Goal: Task Accomplishment & Management: Use online tool/utility

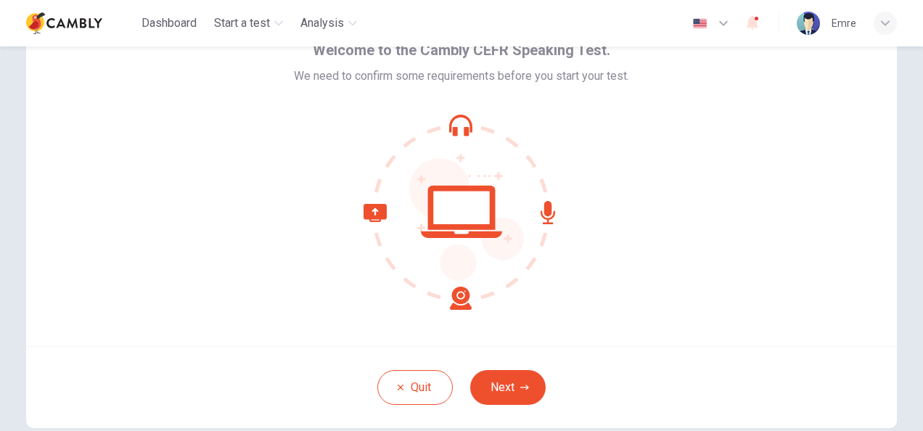
scroll to position [145, 0]
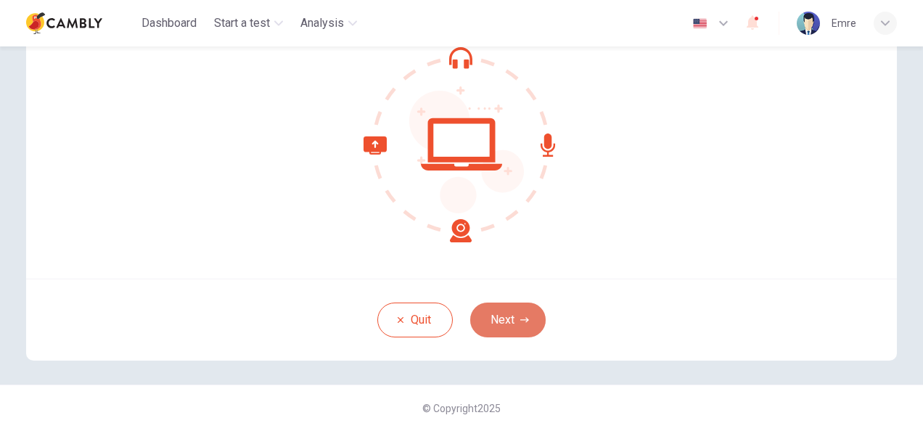
click at [515, 319] on button "Next" at bounding box center [507, 320] width 75 height 35
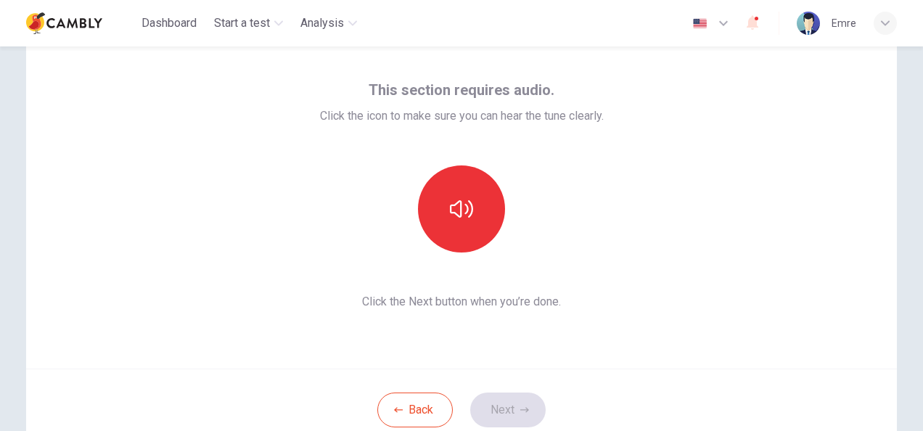
scroll to position [0, 0]
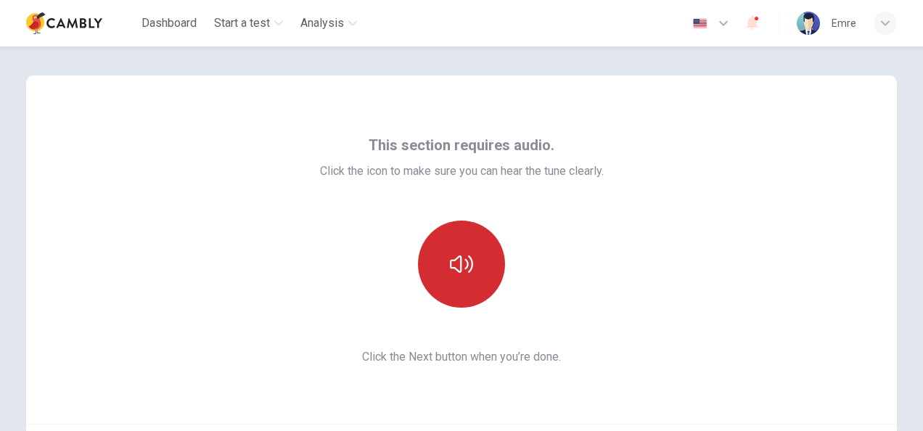
click at [468, 254] on icon "button" at bounding box center [461, 264] width 23 height 23
click at [481, 256] on button "button" at bounding box center [461, 264] width 87 height 87
click at [488, 249] on button "button" at bounding box center [461, 264] width 87 height 87
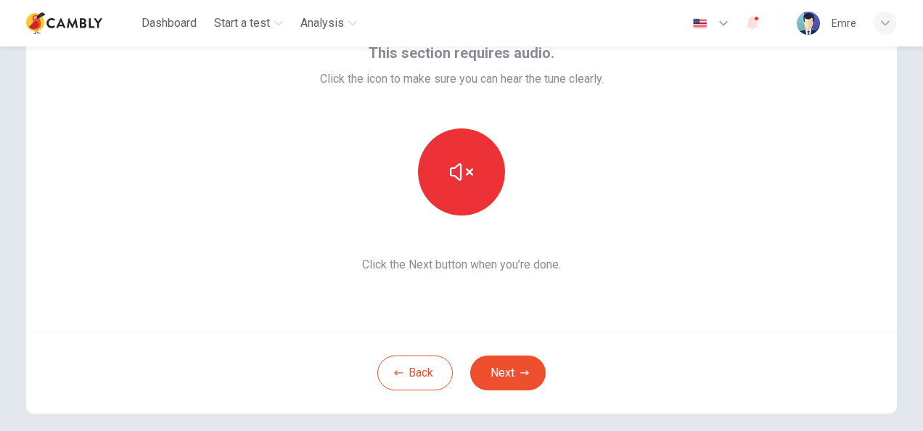
scroll to position [145, 0]
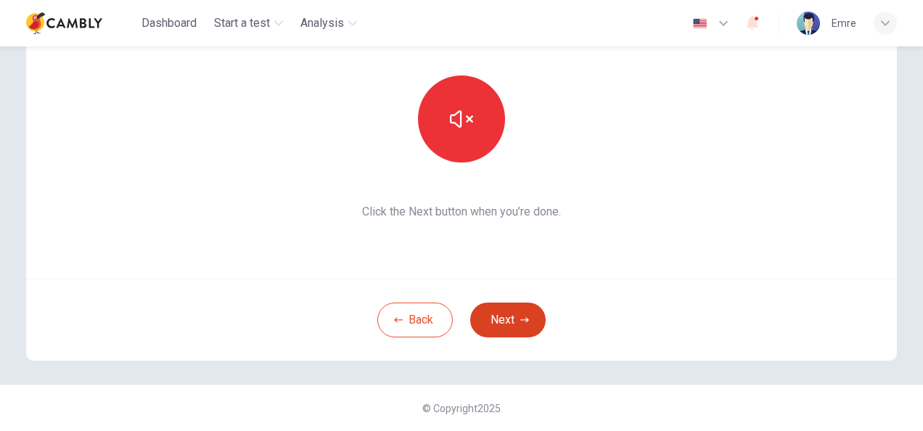
click at [507, 308] on button "Next" at bounding box center [507, 320] width 75 height 35
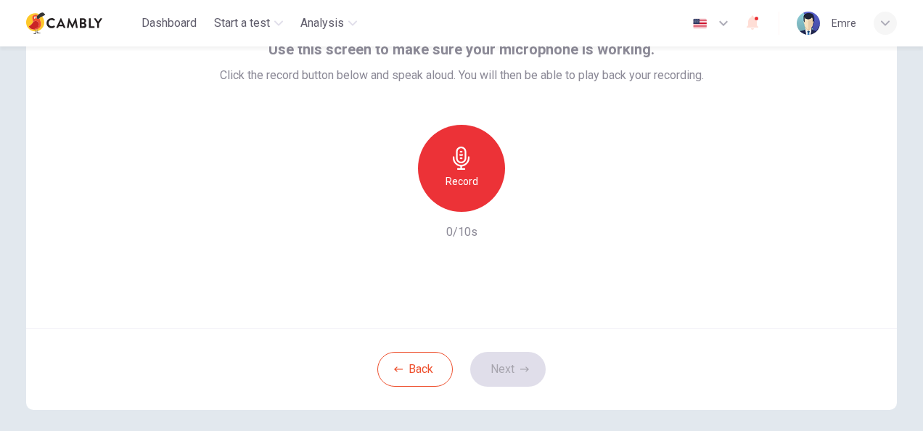
scroll to position [0, 0]
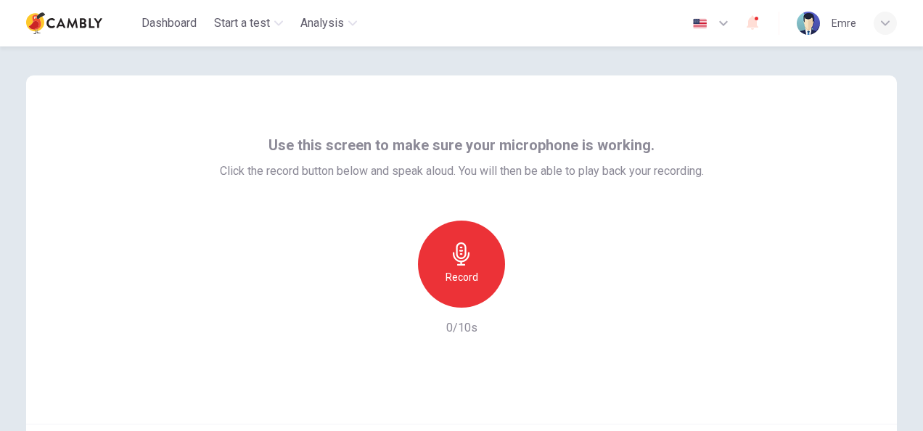
click at [465, 250] on icon "button" at bounding box center [461, 253] width 23 height 23
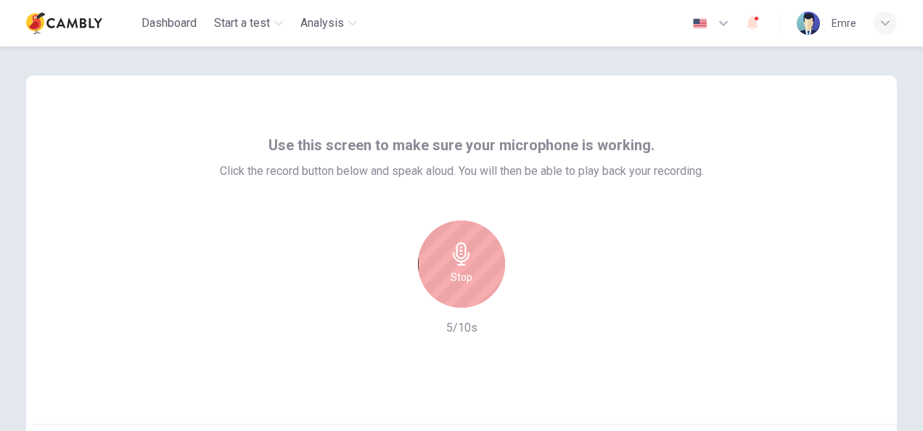
scroll to position [145, 0]
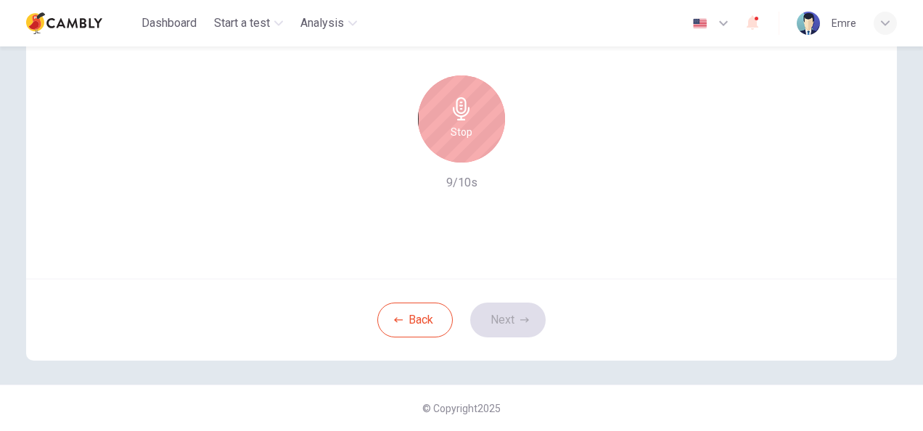
click at [483, 135] on div "Stop" at bounding box center [461, 118] width 87 height 87
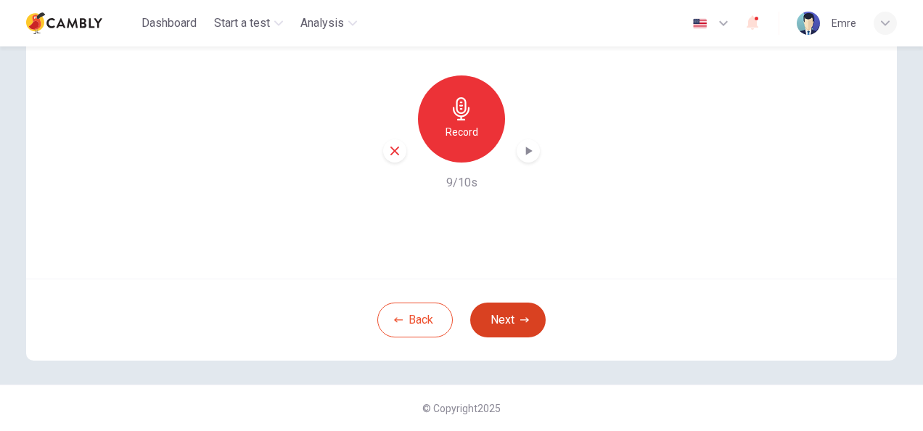
click at [516, 325] on button "Next" at bounding box center [507, 320] width 75 height 35
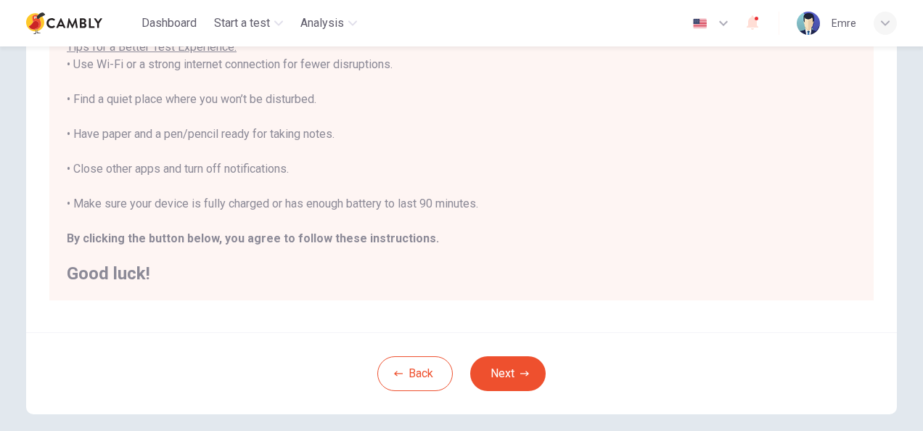
scroll to position [290, 0]
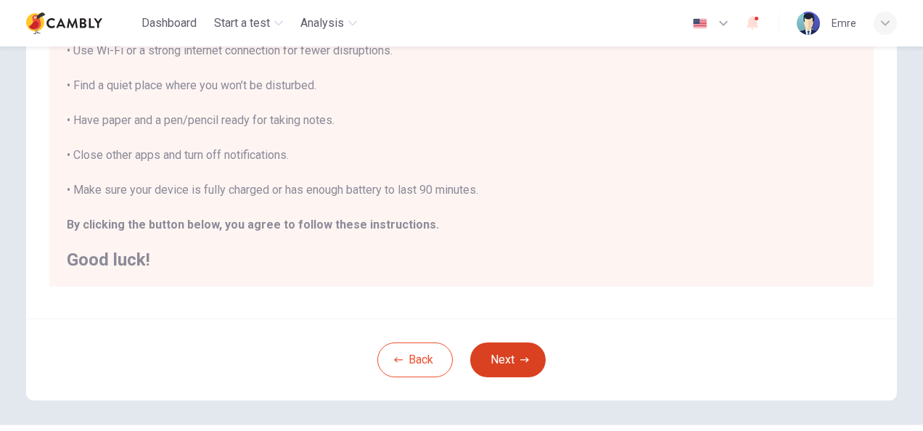
click at [503, 351] on button "Next" at bounding box center [507, 360] width 75 height 35
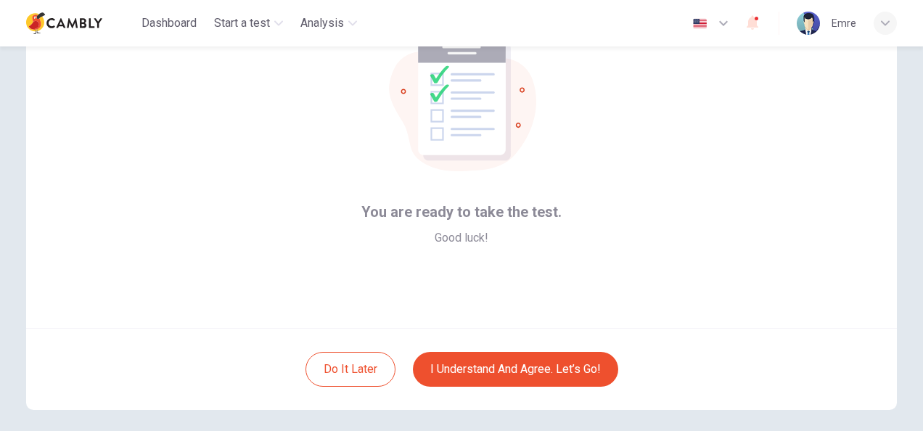
scroll to position [145, 0]
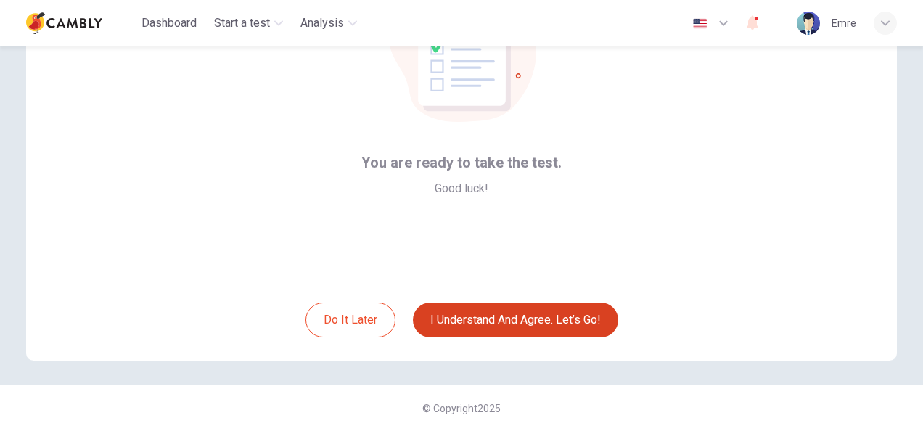
click at [501, 323] on button "I understand and agree. Let’s go!" at bounding box center [515, 320] width 205 height 35
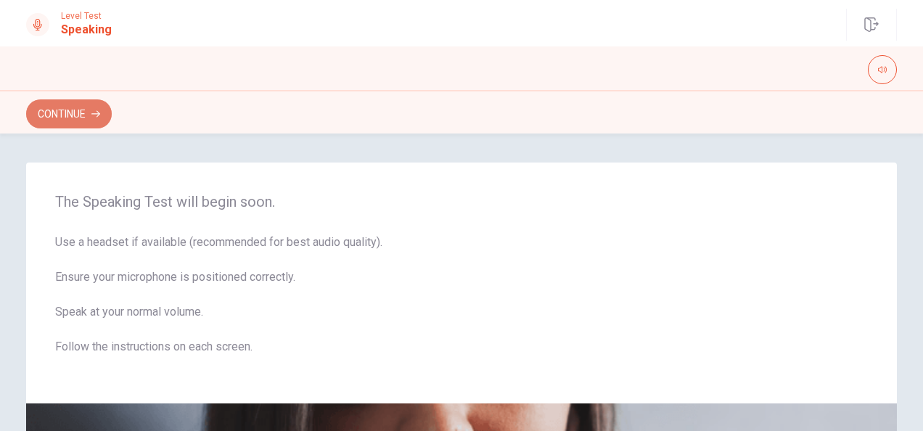
click at [84, 115] on button "Continue" at bounding box center [69, 113] width 86 height 29
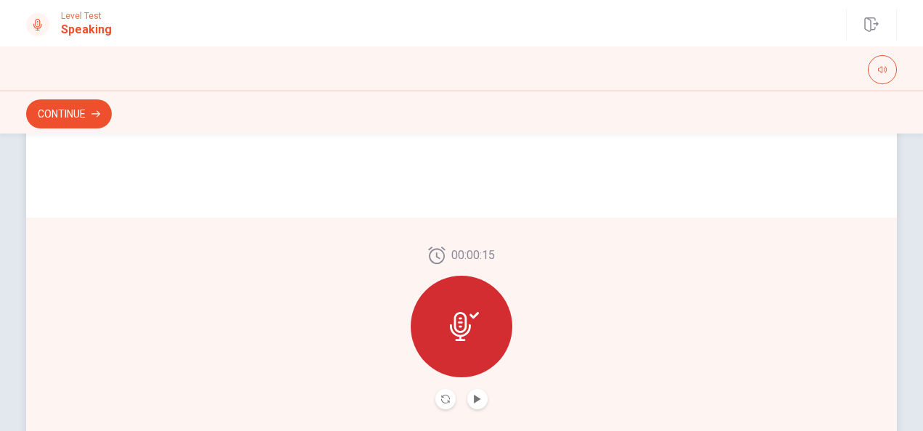
scroll to position [440, 0]
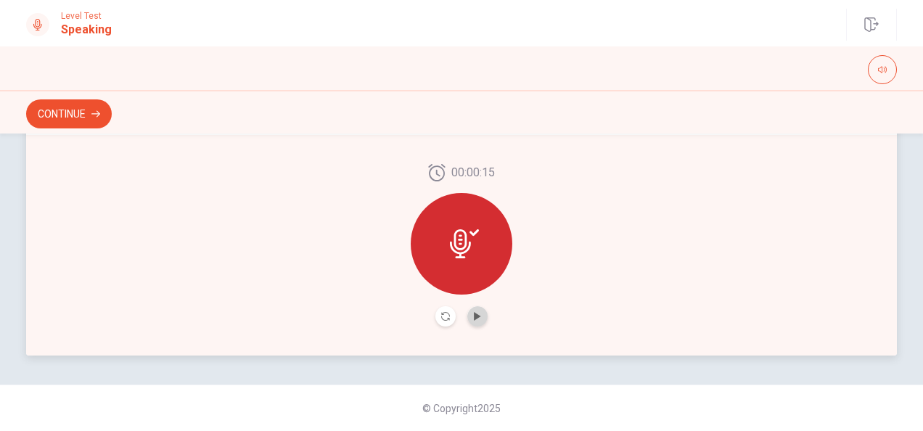
click at [479, 320] on button "Play Audio" at bounding box center [477, 316] width 20 height 20
click at [445, 314] on icon "Record Again" at bounding box center [445, 316] width 9 height 9
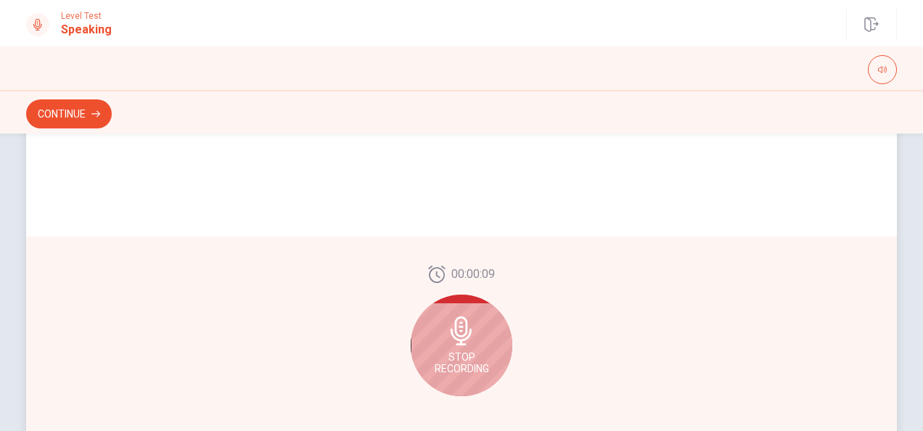
scroll to position [436, 0]
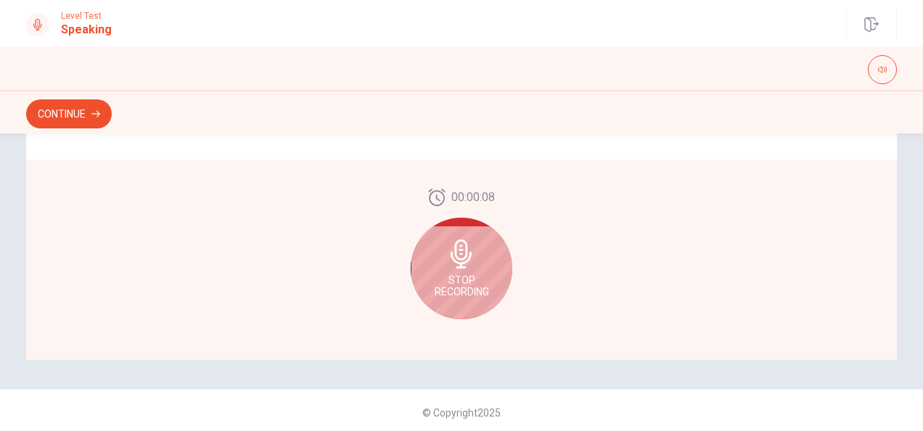
click at [447, 251] on icon at bounding box center [461, 254] width 29 height 29
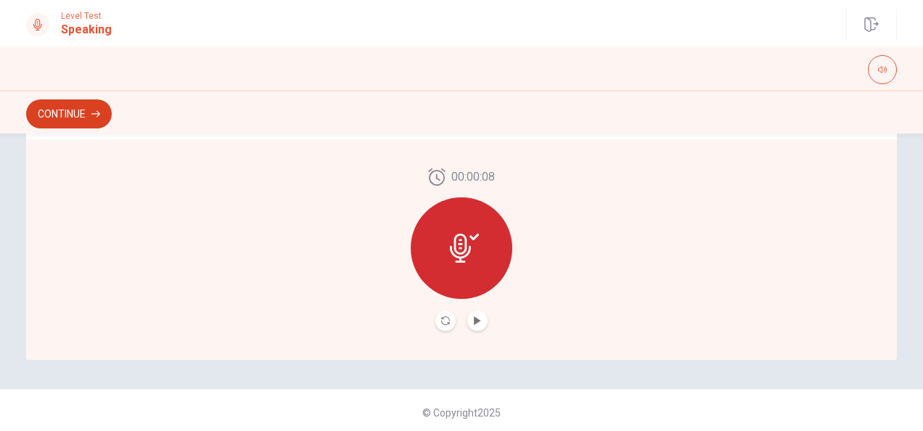
click at [91, 118] on button "Continue" at bounding box center [69, 113] width 86 height 29
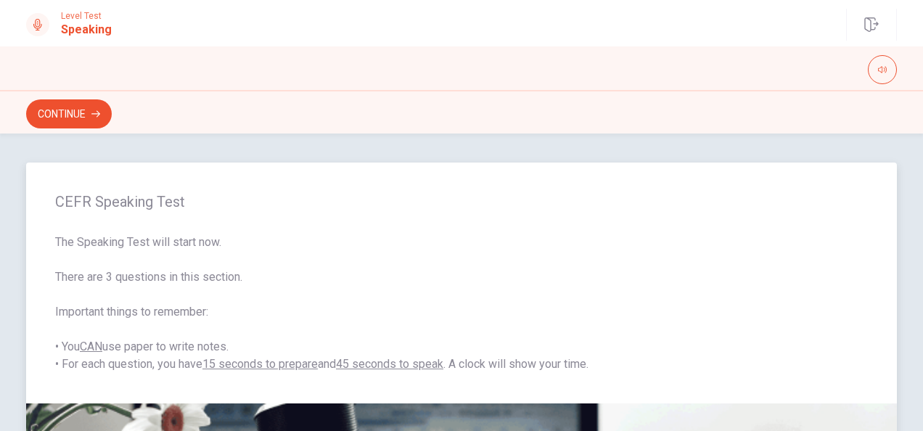
scroll to position [0, 0]
click at [84, 119] on button "Continue" at bounding box center [69, 113] width 86 height 29
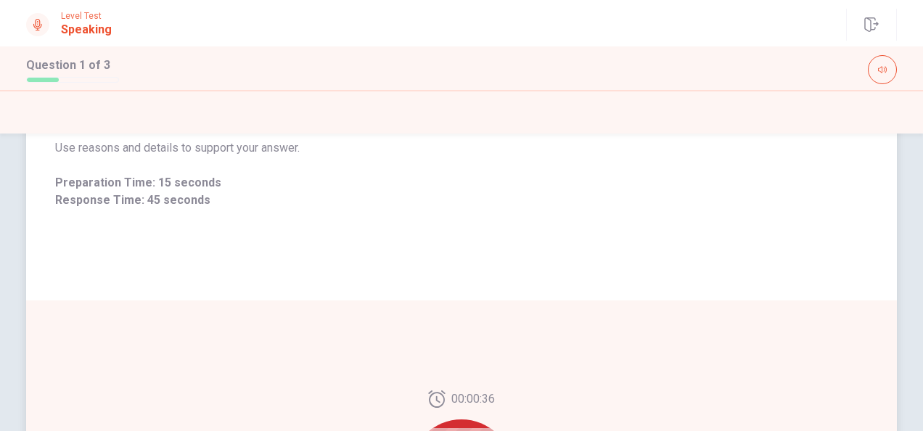
scroll to position [295, 0]
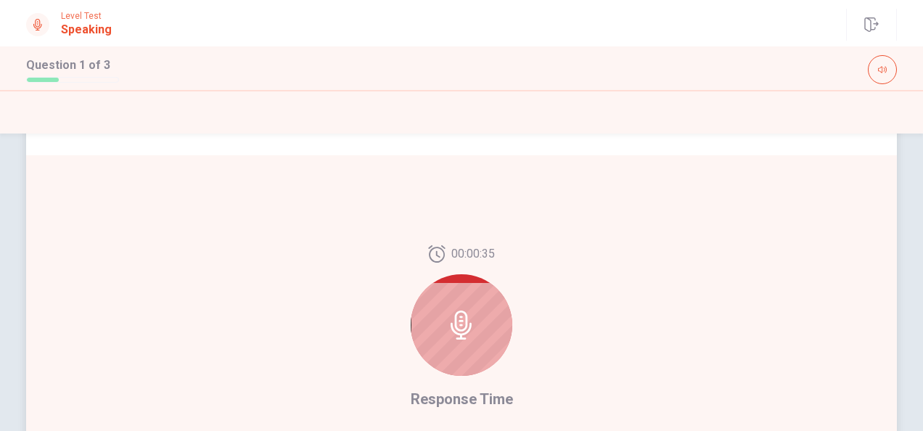
click at [465, 299] on div at bounding box center [462, 325] width 102 height 102
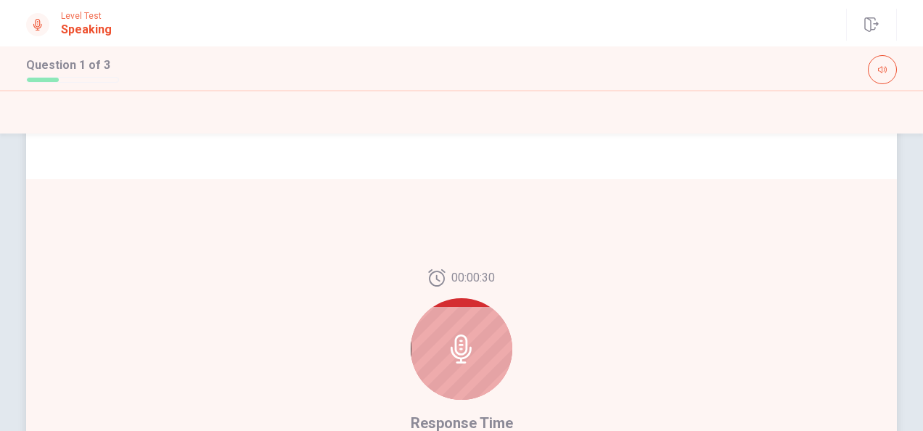
scroll to position [440, 0]
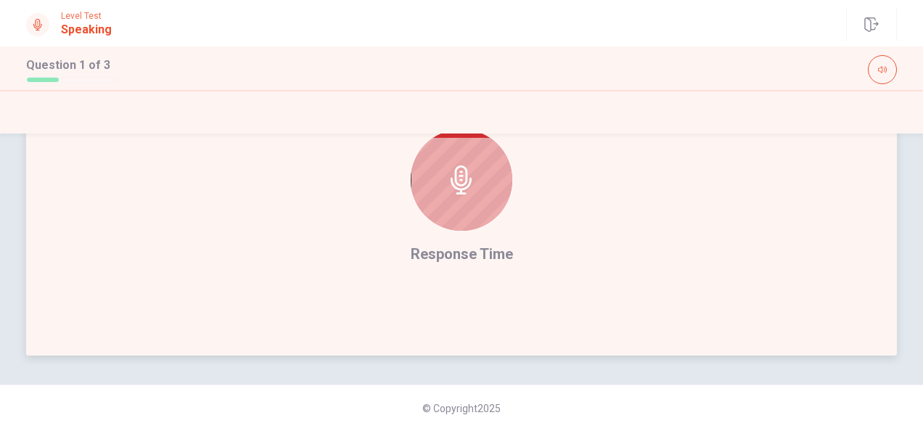
click at [453, 199] on div at bounding box center [462, 180] width 102 height 102
click at [465, 186] on icon at bounding box center [461, 179] width 21 height 29
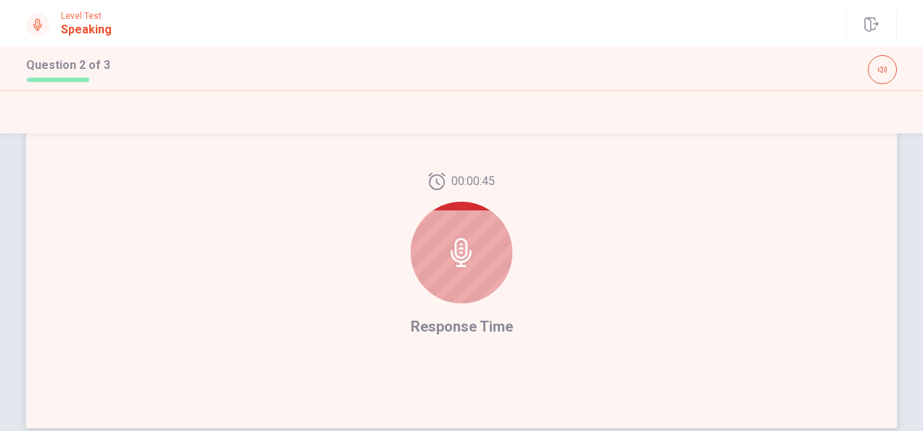
scroll to position [296, 0]
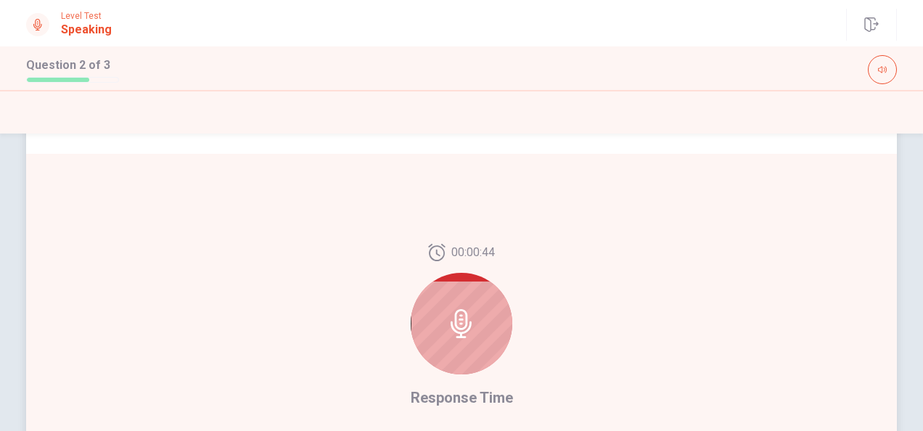
click at [485, 311] on div at bounding box center [462, 324] width 102 height 102
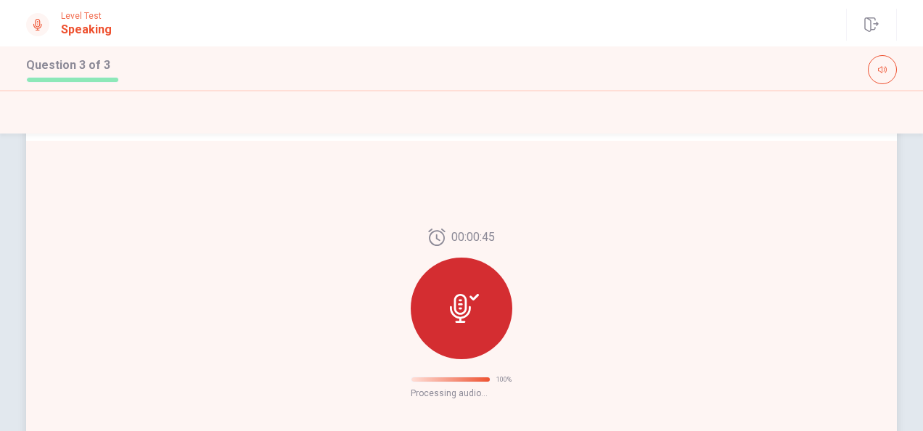
scroll to position [184, 0]
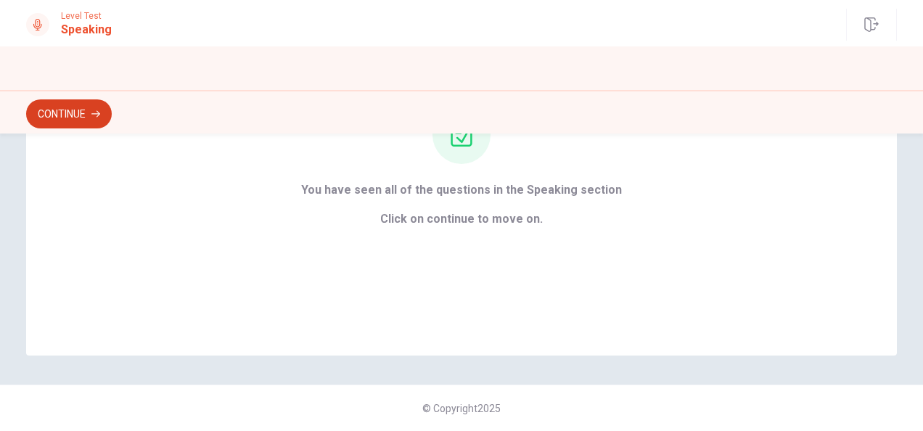
click at [90, 110] on button "Continue" at bounding box center [69, 113] width 86 height 29
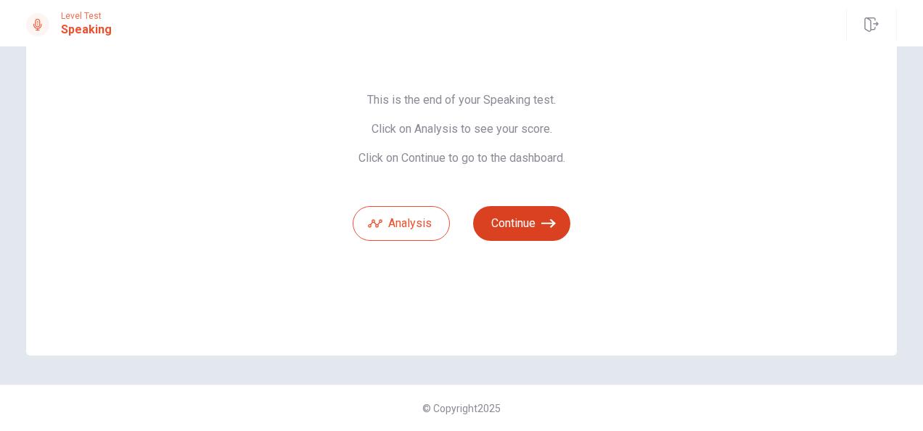
click at [515, 224] on button "Continue" at bounding box center [521, 223] width 97 height 35
